Goal: Task Accomplishment & Management: Use online tool/utility

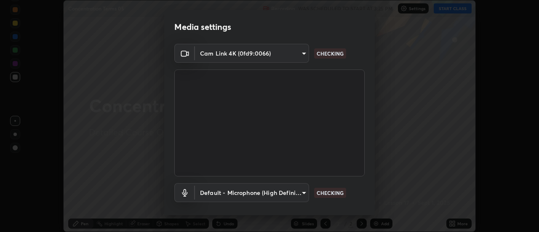
scroll to position [44, 0]
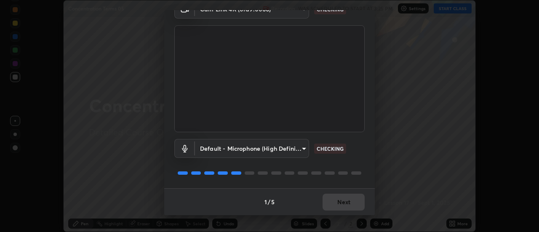
click at [348, 198] on div "1 / 5 Next" at bounding box center [269, 201] width 211 height 27
click at [347, 203] on div "1 / 5 Next" at bounding box center [269, 201] width 211 height 27
click at [344, 207] on div "1 / 5 Next" at bounding box center [269, 201] width 211 height 27
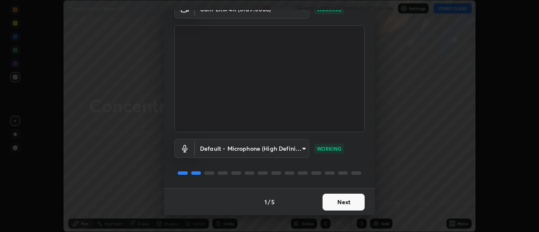
click at [349, 204] on button "Next" at bounding box center [344, 202] width 42 height 17
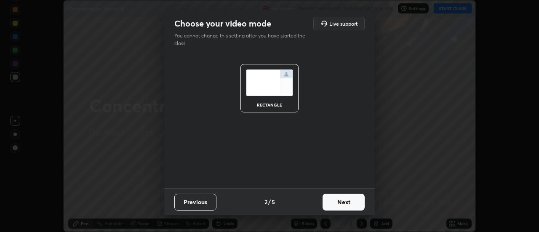
click at [349, 204] on button "Next" at bounding box center [344, 202] width 42 height 17
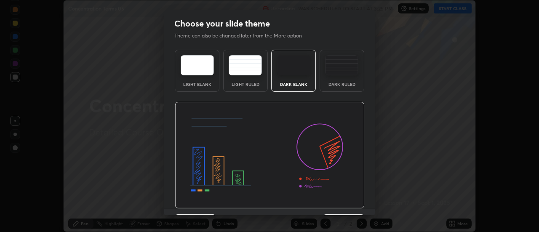
scroll to position [21, 0]
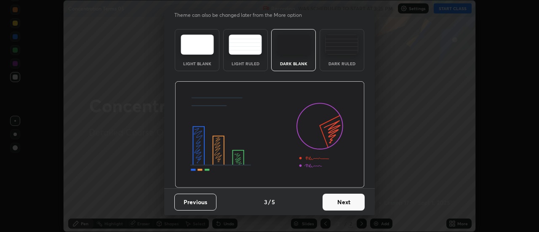
click at [344, 200] on button "Next" at bounding box center [344, 202] width 42 height 17
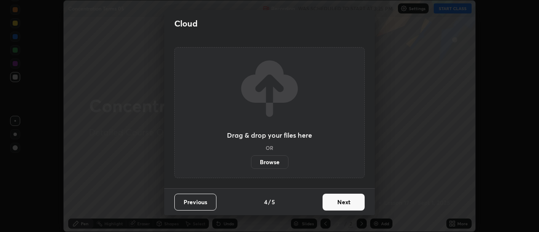
click at [345, 200] on button "Next" at bounding box center [344, 202] width 42 height 17
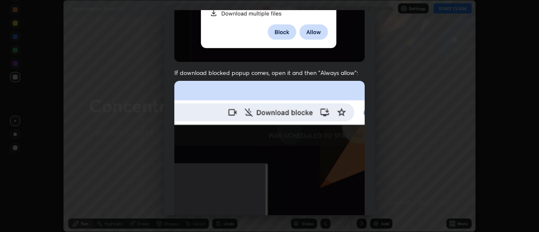
scroll to position [201, 0]
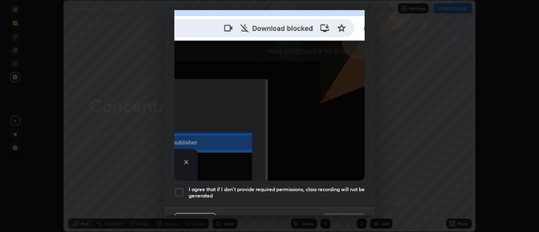
click at [183, 190] on div at bounding box center [179, 192] width 10 height 10
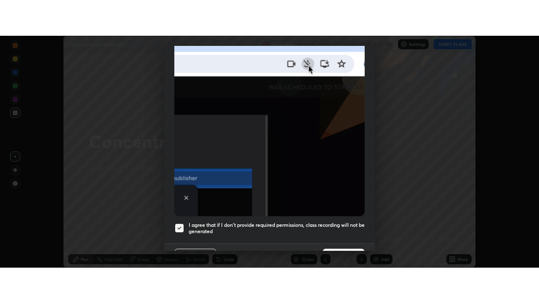
scroll to position [216, 0]
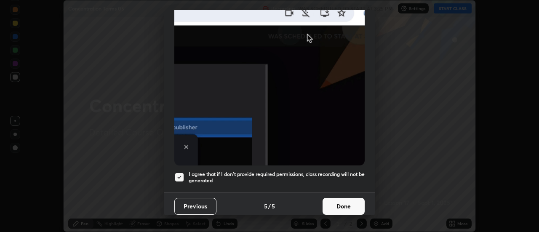
click at [350, 203] on button "Done" at bounding box center [344, 206] width 42 height 17
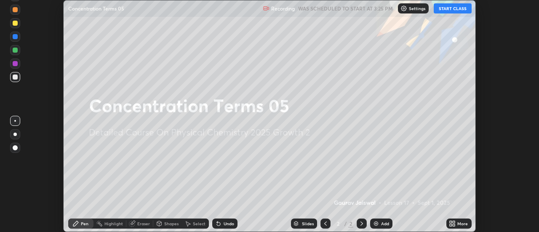
click at [451, 12] on button "START CLASS" at bounding box center [453, 8] width 38 height 10
click at [463, 224] on div "More" at bounding box center [462, 224] width 11 height 4
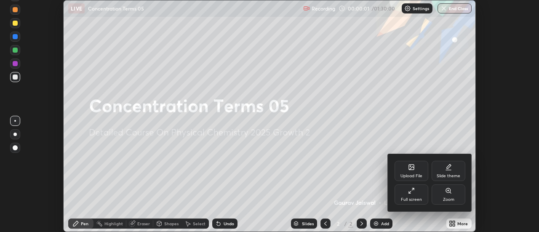
click at [416, 196] on div "Full screen" at bounding box center [412, 194] width 34 height 20
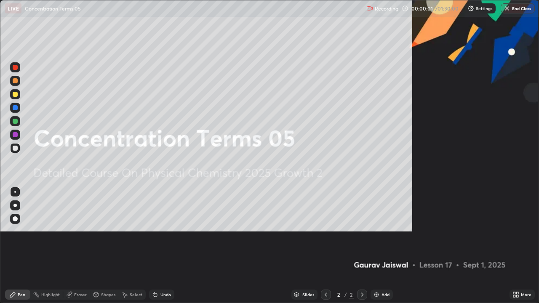
scroll to position [303, 539]
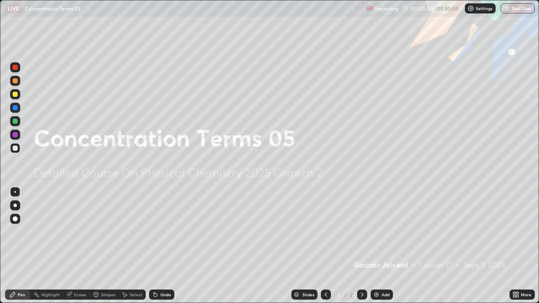
click at [382, 232] on div "Add" at bounding box center [386, 295] width 8 height 4
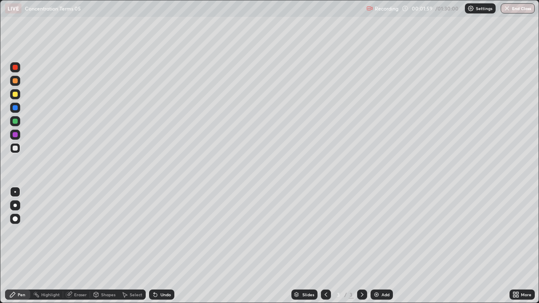
click at [16, 93] on div at bounding box center [15, 94] width 5 height 5
click at [11, 148] on div at bounding box center [15, 148] width 10 height 10
click at [380, 232] on div "Add" at bounding box center [382, 295] width 22 height 10
click at [16, 95] on div at bounding box center [15, 94] width 5 height 5
click at [378, 232] on div "Add" at bounding box center [382, 295] width 22 height 10
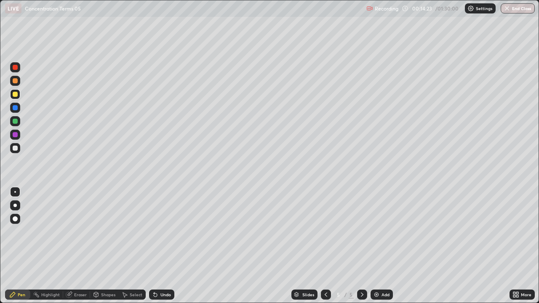
click at [13, 147] on div at bounding box center [15, 148] width 5 height 5
click at [377, 232] on img at bounding box center [376, 294] width 7 height 7
click at [165, 232] on div "Undo" at bounding box center [165, 295] width 11 height 4
click at [166, 232] on div "Undo" at bounding box center [165, 295] width 11 height 4
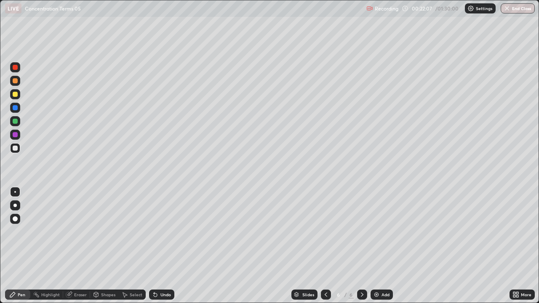
click at [164, 232] on div "Undo" at bounding box center [165, 295] width 11 height 4
click at [163, 232] on div "Undo" at bounding box center [165, 295] width 11 height 4
click at [80, 232] on div "Eraser" at bounding box center [80, 295] width 13 height 4
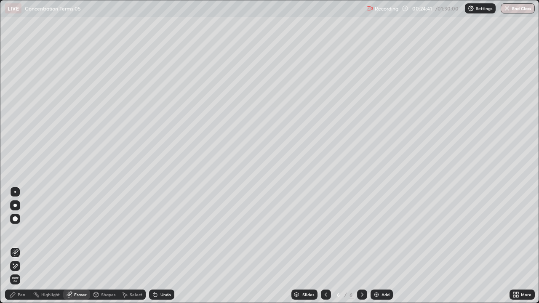
click at [23, 232] on div "Pen" at bounding box center [22, 295] width 8 height 4
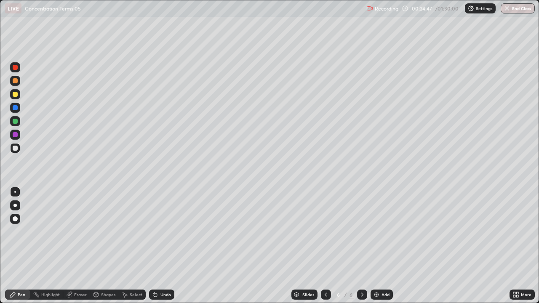
click at [162, 232] on div "Undo" at bounding box center [161, 295] width 25 height 10
click at [159, 232] on div "Undo" at bounding box center [161, 295] width 25 height 10
click at [158, 232] on div "Undo" at bounding box center [161, 295] width 25 height 10
click at [154, 232] on icon at bounding box center [155, 295] width 3 height 3
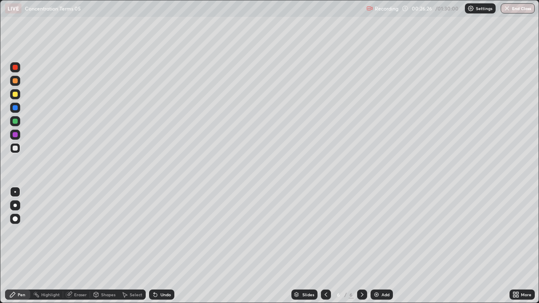
click at [156, 232] on icon at bounding box center [155, 294] width 7 height 7
click at [375, 232] on img at bounding box center [376, 294] width 7 height 7
click at [376, 232] on img at bounding box center [376, 294] width 7 height 7
click at [164, 232] on div "Undo" at bounding box center [165, 295] width 11 height 4
click at [79, 232] on div "Eraser" at bounding box center [80, 295] width 13 height 4
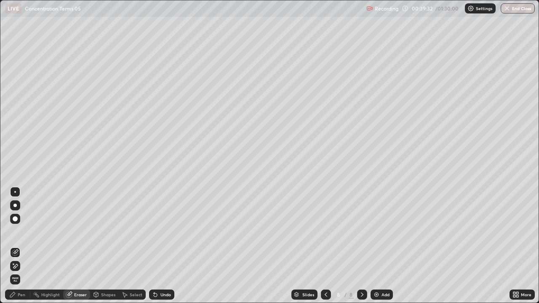
click at [26, 232] on div "Pen" at bounding box center [17, 295] width 25 height 10
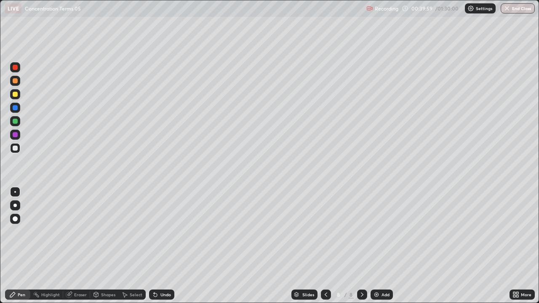
click at [75, 232] on div "Eraser" at bounding box center [80, 295] width 13 height 4
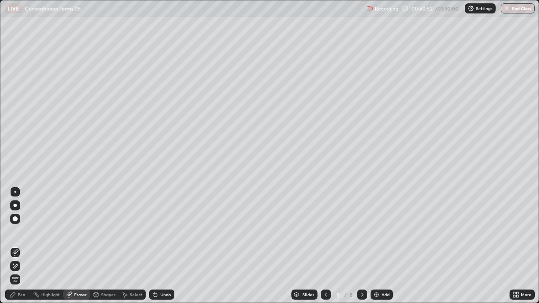
click at [17, 232] on div "Pen" at bounding box center [17, 295] width 25 height 10
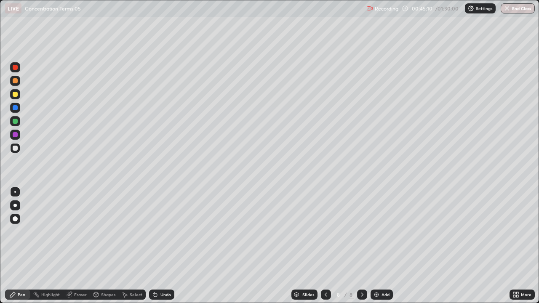
click at [379, 232] on div "Add" at bounding box center [382, 295] width 22 height 10
click at [16, 94] on div at bounding box center [15, 94] width 5 height 5
click at [158, 232] on div "Undo" at bounding box center [161, 295] width 25 height 10
click at [157, 232] on icon at bounding box center [155, 294] width 7 height 7
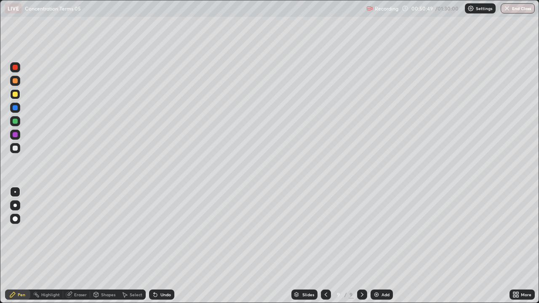
click at [159, 232] on div "Undo" at bounding box center [161, 295] width 25 height 10
click at [161, 232] on div "Undo" at bounding box center [165, 295] width 11 height 4
click at [324, 232] on div at bounding box center [326, 295] width 10 height 10
click at [361, 232] on icon at bounding box center [362, 294] width 7 height 7
click at [321, 232] on div at bounding box center [326, 295] width 10 height 10
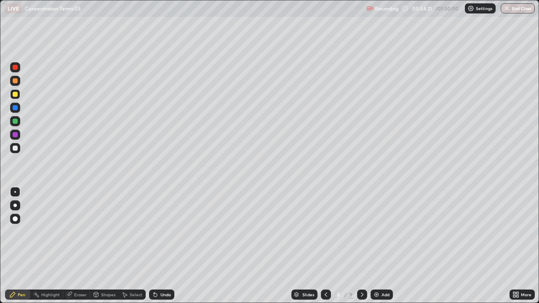
click at [361, 232] on icon at bounding box center [362, 294] width 7 height 7
click at [378, 232] on img at bounding box center [376, 294] width 7 height 7
click at [14, 150] on div at bounding box center [15, 148] width 5 height 5
click at [101, 147] on button "Undo" at bounding box center [113, 151] width 24 height 10
click at [517, 9] on button "End Class" at bounding box center [518, 8] width 33 height 10
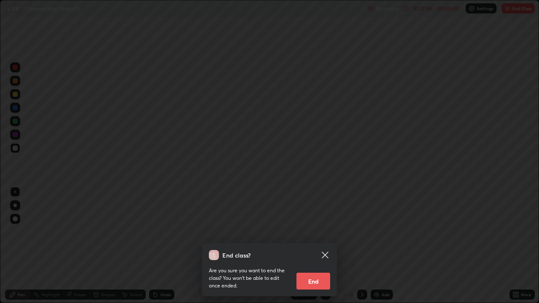
click at [305, 232] on button "End" at bounding box center [313, 281] width 34 height 17
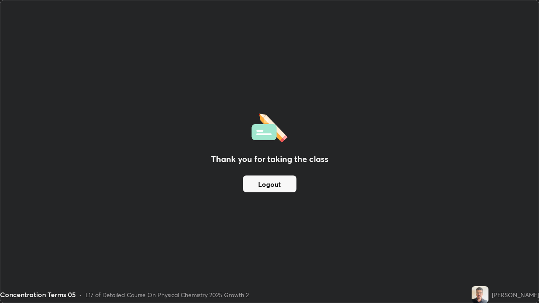
click at [277, 183] on button "Logout" at bounding box center [269, 184] width 53 height 17
click at [279, 183] on button "Logout" at bounding box center [269, 184] width 53 height 17
click at [280, 182] on button "Logout" at bounding box center [269, 184] width 53 height 17
click at [281, 182] on button "Logout" at bounding box center [269, 184] width 53 height 17
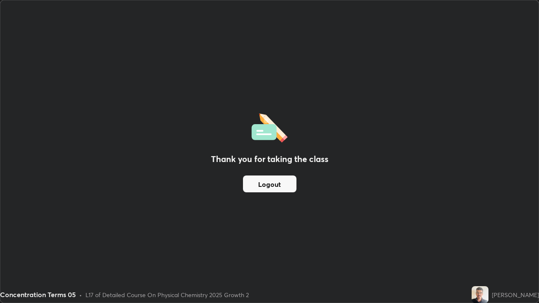
click at [281, 182] on button "Logout" at bounding box center [269, 184] width 53 height 17
